Goal: Find specific page/section: Find specific page/section

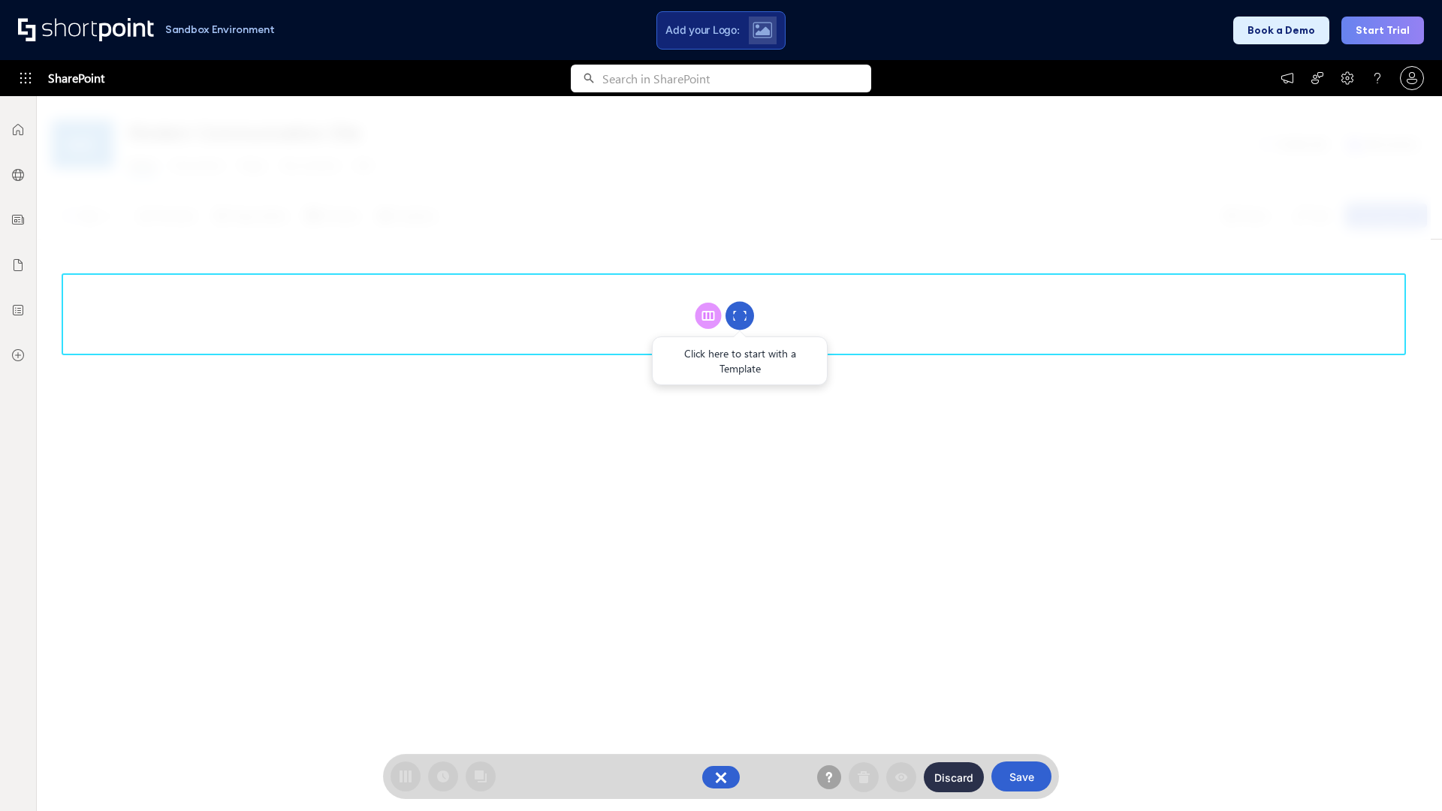
click at [740, 315] on circle at bounding box center [740, 316] width 29 height 29
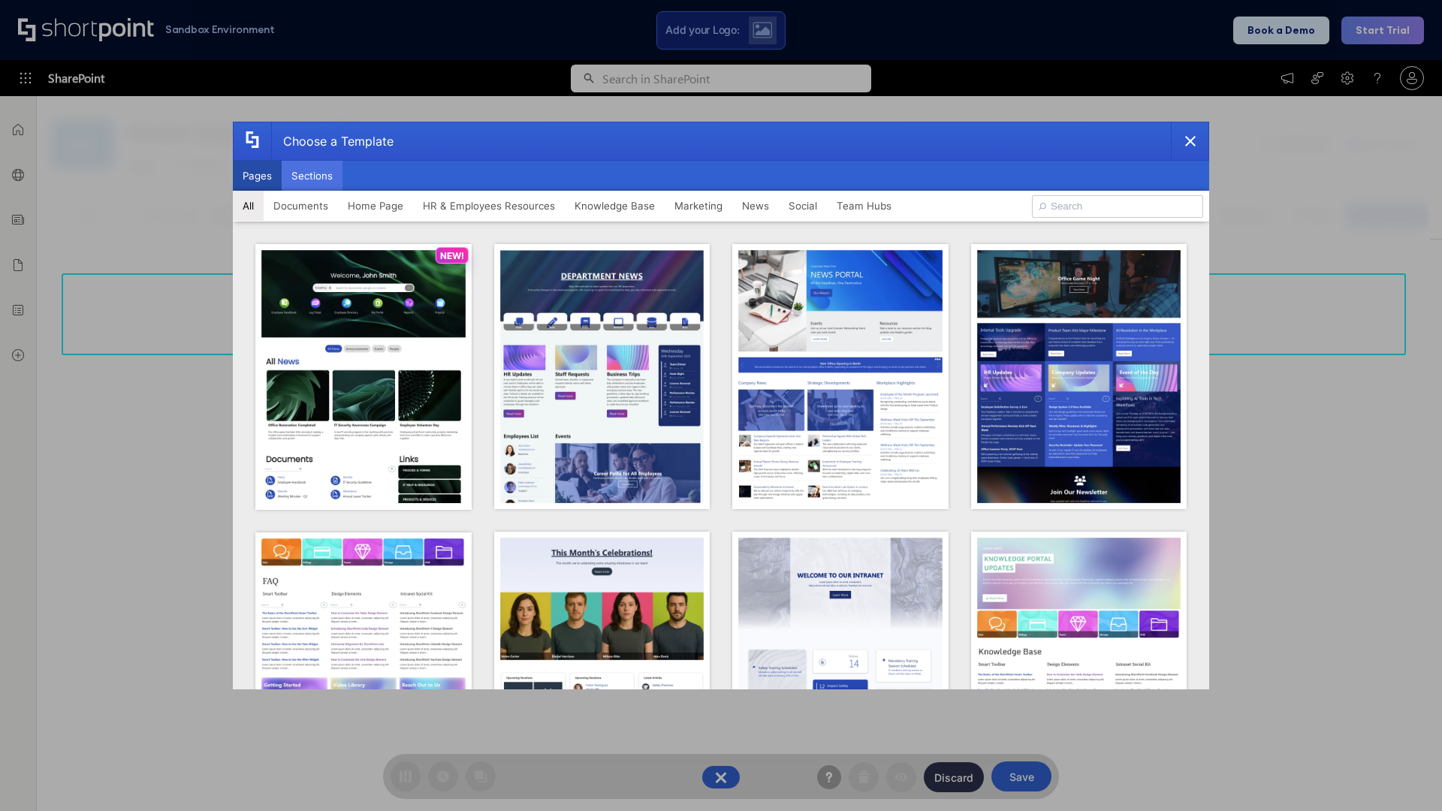
click at [312, 176] on button "Sections" at bounding box center [312, 176] width 61 height 30
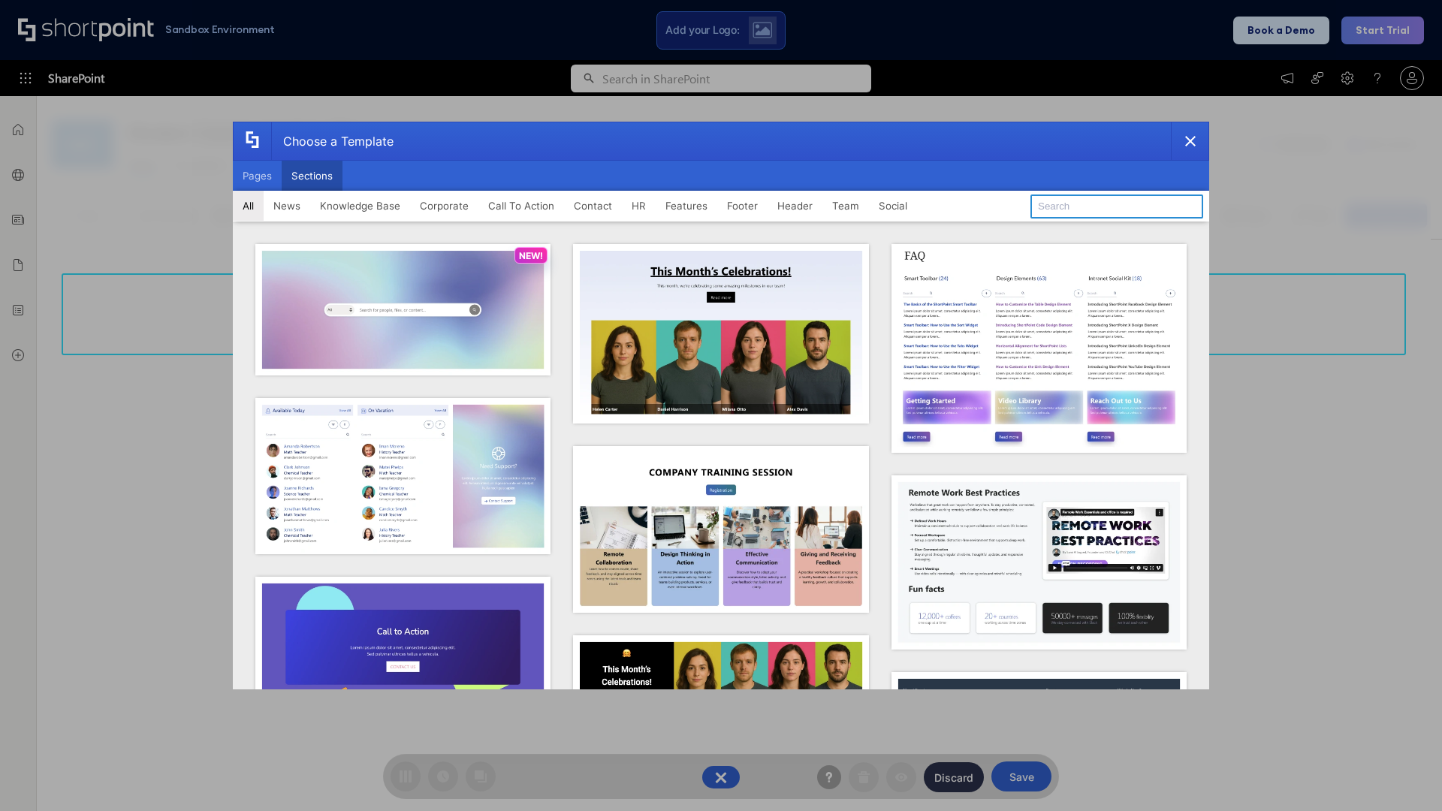
type input "Events"
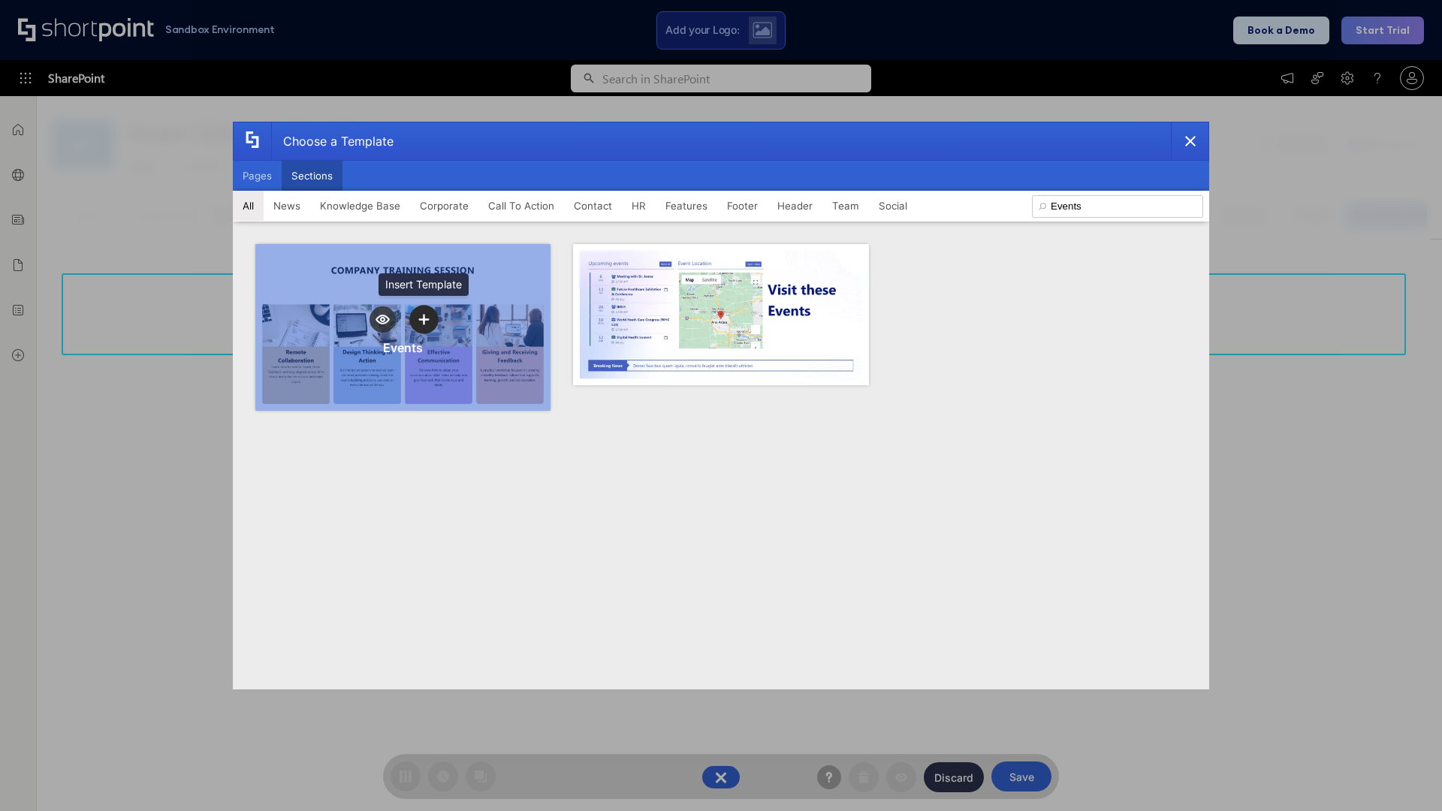
click at [424, 319] on icon "template selector" at bounding box center [423, 320] width 11 height 11
